Goal: Task Accomplishment & Management: Manage account settings

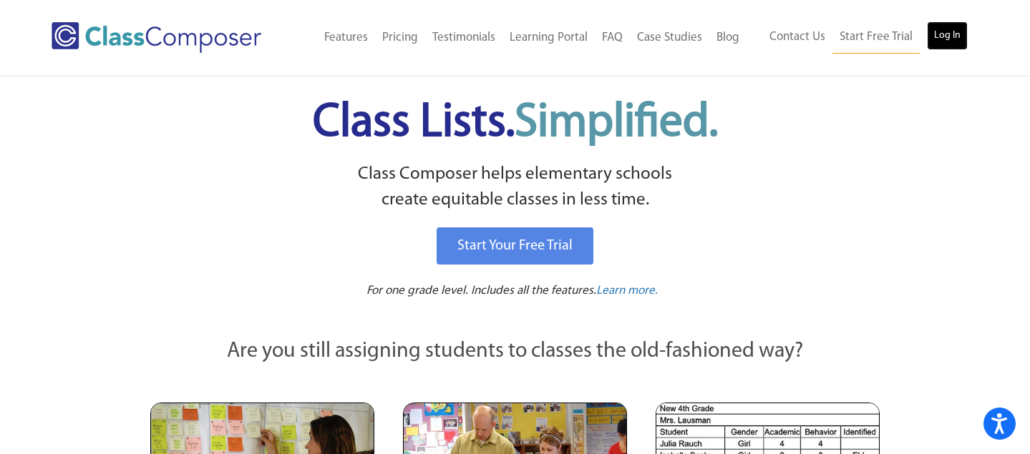
click at [941, 27] on link "Log In" at bounding box center [947, 35] width 41 height 29
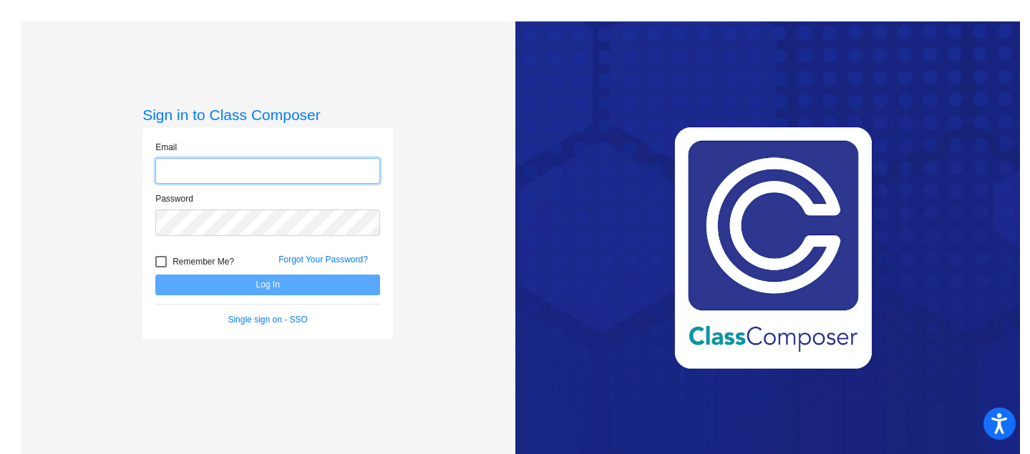
type input "julie.shingles@asd.edu.qa"
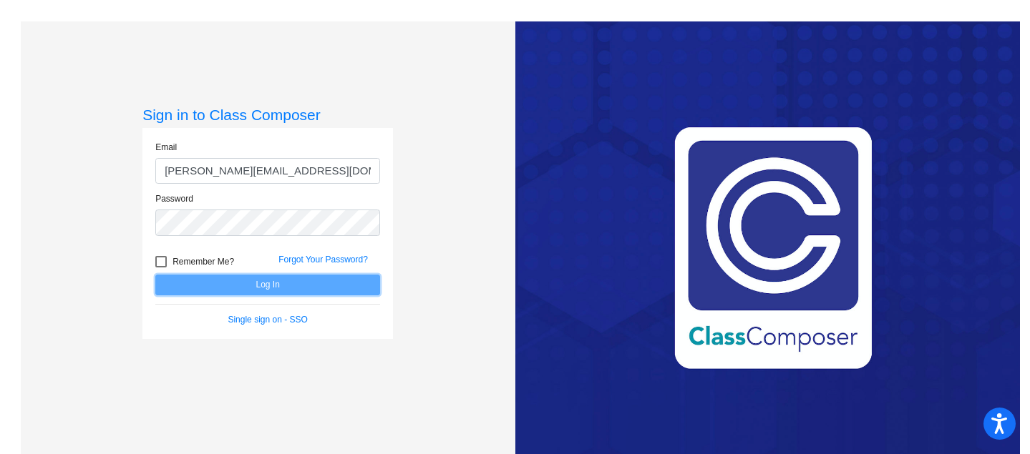
click at [253, 282] on button "Log In" at bounding box center [267, 285] width 225 height 21
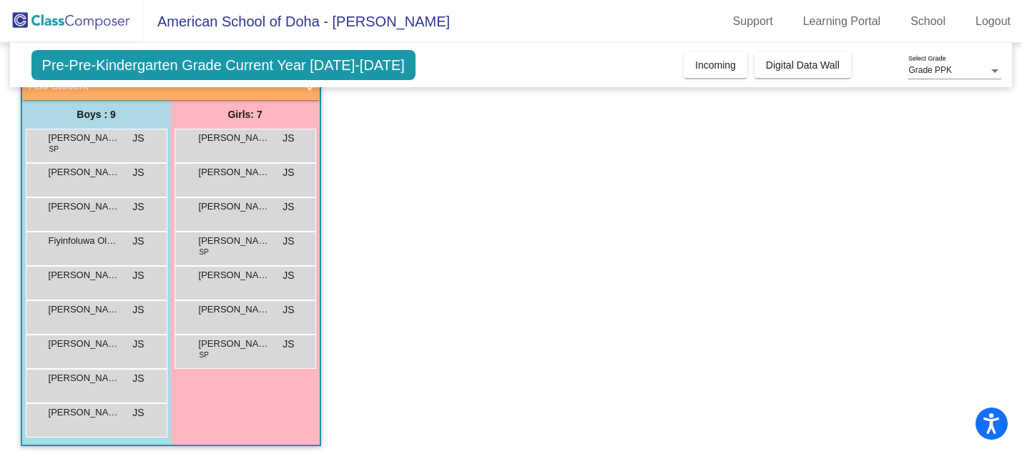
scroll to position [107, 0]
